Goal: Entertainment & Leisure: Consume media (video, audio)

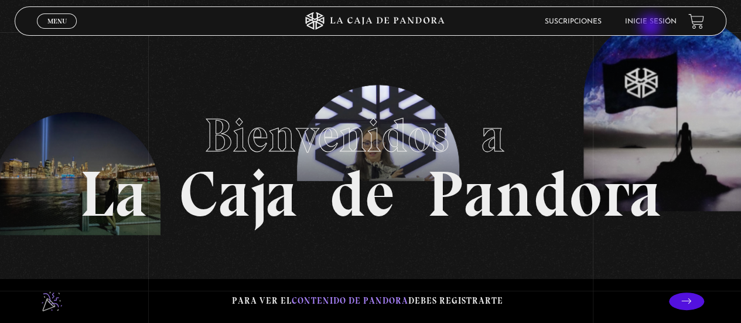
click at [652, 26] on li "Inicie sesión" at bounding box center [651, 21] width 52 height 18
click at [651, 22] on link "Inicie sesión" at bounding box center [651, 21] width 52 height 7
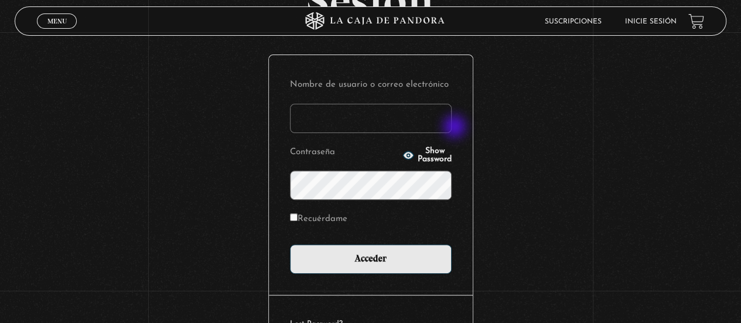
scroll to position [117, 0]
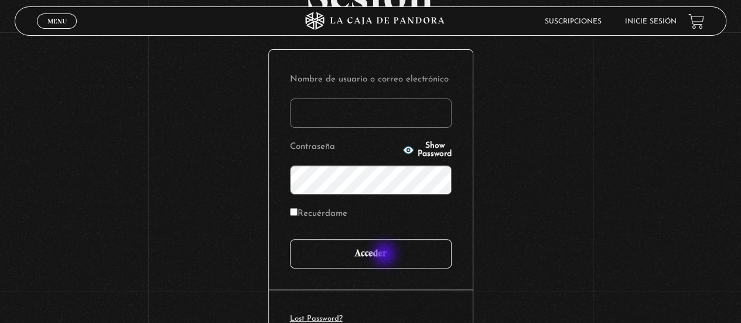
type input "[EMAIL_ADDRESS][DOMAIN_NAME]"
click at [385, 255] on input "Acceder" at bounding box center [371, 253] width 162 height 29
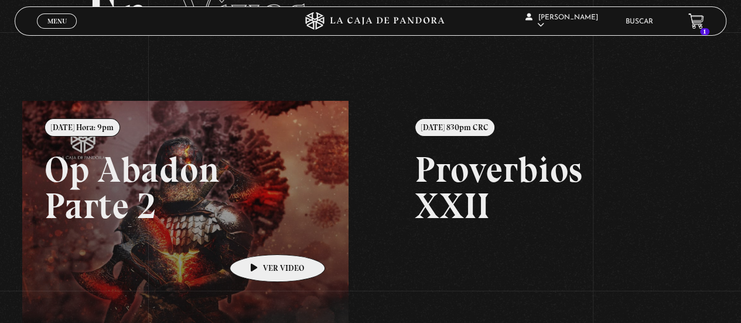
scroll to position [57, 0]
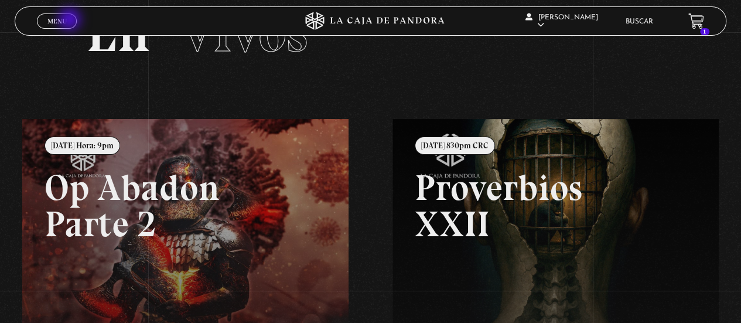
click at [71, 21] on link "Menu Cerrar" at bounding box center [57, 20] width 40 height 15
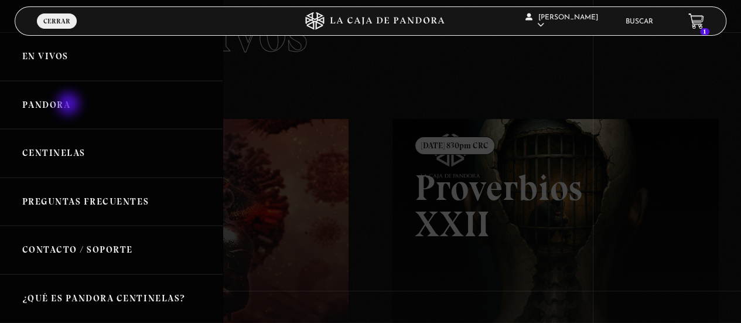
click at [70, 103] on link "Pandora" at bounding box center [111, 105] width 223 height 49
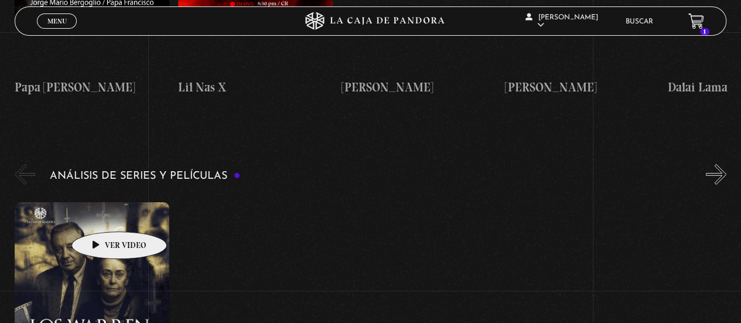
scroll to position [2167, 0]
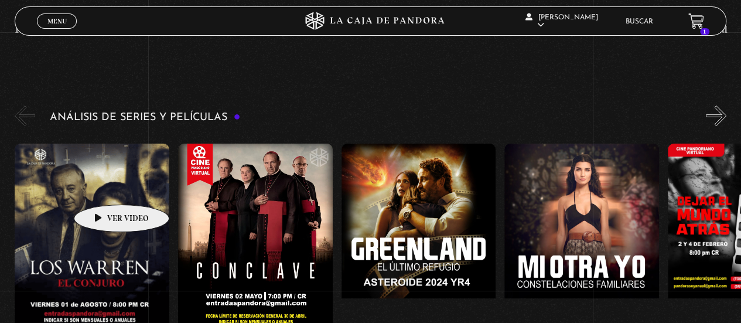
click at [103, 187] on figure at bounding box center [92, 249] width 155 height 211
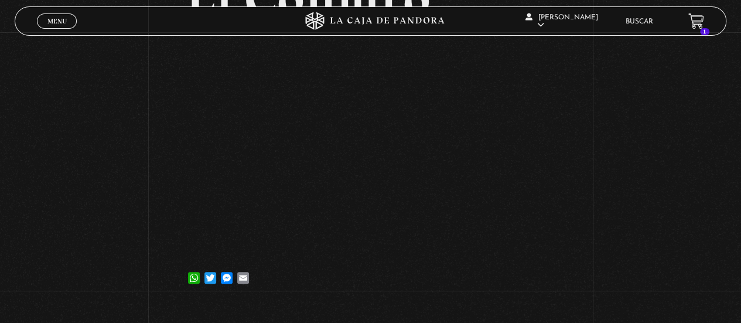
scroll to position [117, 0]
